Goal: Information Seeking & Learning: Understand process/instructions

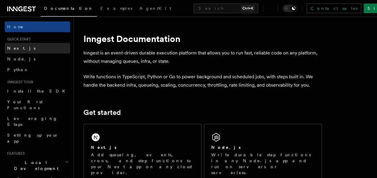
click at [24, 47] on link "Next.js" at bounding box center [37, 48] width 65 height 11
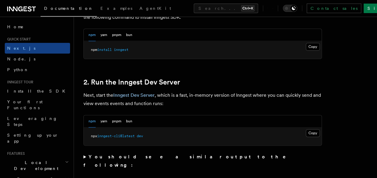
scroll to position [374, 0]
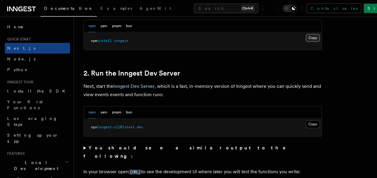
click at [294, 50] on pre "npm install inngest" at bounding box center [203, 41] width 238 height 18
click at [306, 42] on button "Copy Copied" at bounding box center [313, 38] width 14 height 8
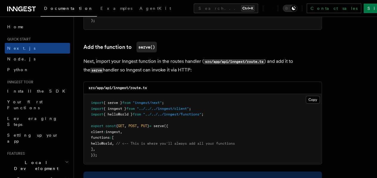
scroll to position [1165, 0]
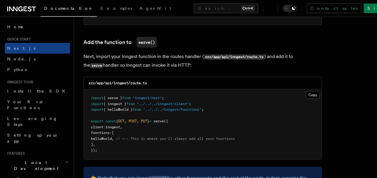
click at [146, 96] on span ""inngest/next"" at bounding box center [147, 98] width 29 height 4
copy span "inngest"
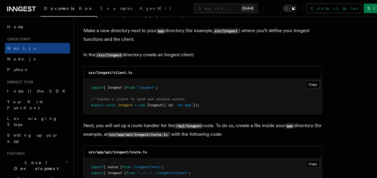
scroll to position [730, 0]
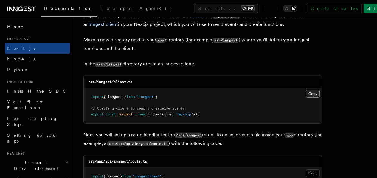
click at [306, 90] on button "Copy Copied" at bounding box center [313, 94] width 14 height 8
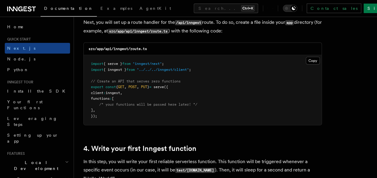
scroll to position [852, 0]
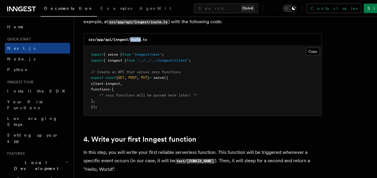
drag, startPoint x: 131, startPoint y: 35, endPoint x: 143, endPoint y: 34, distance: 11.4
click at [143, 38] on code "src/app/api/inngest/route.ts" at bounding box center [118, 40] width 58 height 4
copy code "route"
click at [122, 38] on code "src/app/api/inngest/route.ts" at bounding box center [118, 40] width 58 height 4
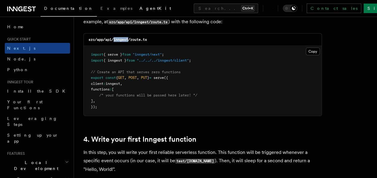
copy code "inngest"
drag, startPoint x: 131, startPoint y: 34, endPoint x: 151, endPoint y: 36, distance: 20.1
click at [151, 36] on div "src/app/api/inngest/route.ts" at bounding box center [203, 40] width 238 height 12
copy code "route.ts"
click at [306, 48] on button "Copy Copied" at bounding box center [313, 52] width 14 height 8
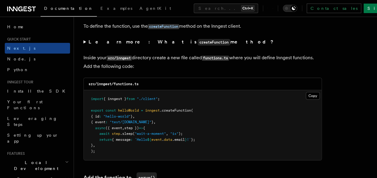
scroll to position [1066, 0]
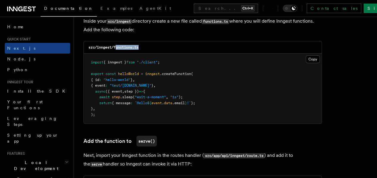
drag, startPoint x: 115, startPoint y: 41, endPoint x: 148, endPoint y: 41, distance: 32.8
click at [148, 41] on div "src/inngest/functions.ts" at bounding box center [203, 47] width 238 height 12
click at [100, 45] on code "src/inngest/functions.ts" at bounding box center [114, 47] width 50 height 4
copy code "inngest"
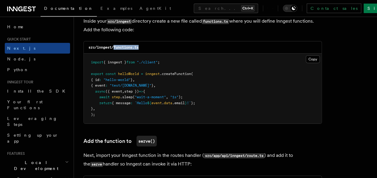
drag, startPoint x: 115, startPoint y: 40, endPoint x: 150, endPoint y: 41, distance: 35.2
click at [150, 41] on div "src/inngest/functions.ts" at bounding box center [203, 47] width 238 height 12
copy code "functions.ts"
click at [306, 56] on button "Copy Copied" at bounding box center [313, 59] width 14 height 8
click at [32, 37] on h2 "Quick start" at bounding box center [37, 39] width 65 height 5
